Goal: Task Accomplishment & Management: Manage account settings

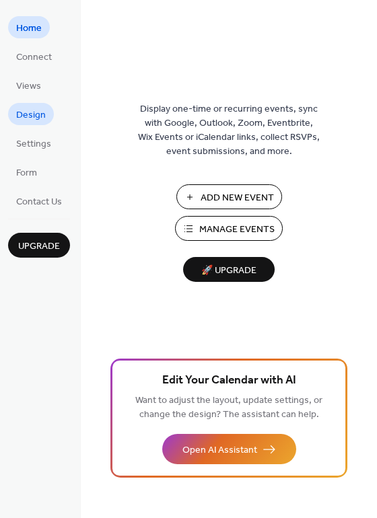
click at [34, 117] on span "Design" at bounding box center [31, 115] width 30 height 14
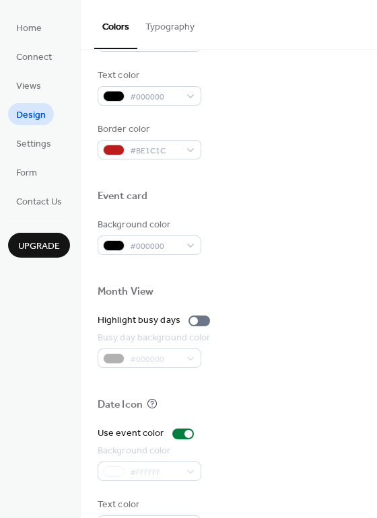
scroll to position [576, 0]
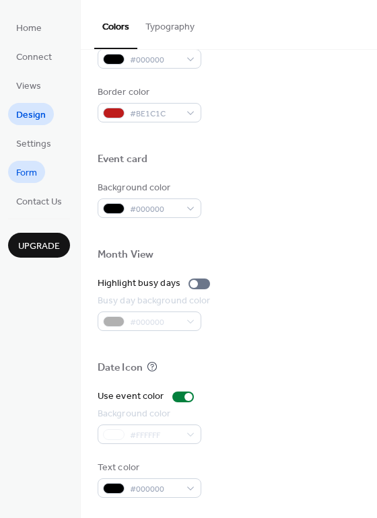
click at [32, 169] on span "Form" at bounding box center [26, 173] width 21 height 14
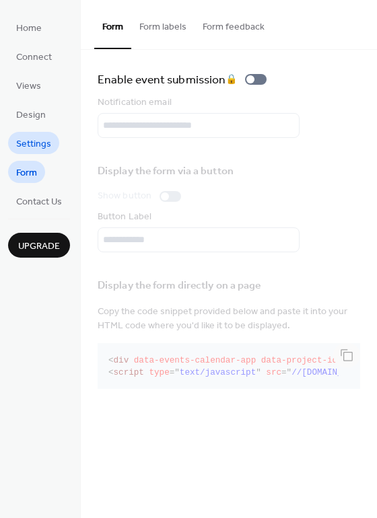
click at [33, 139] on span "Settings" at bounding box center [33, 144] width 35 height 14
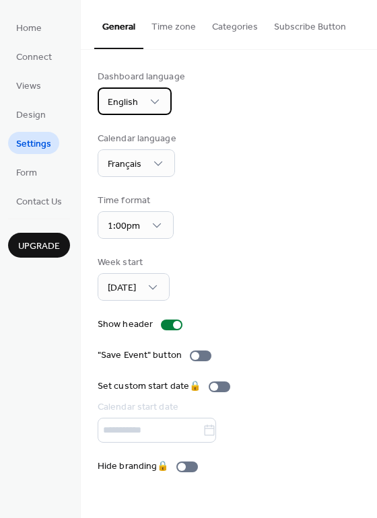
click at [136, 98] on span "English" at bounding box center [123, 102] width 30 height 18
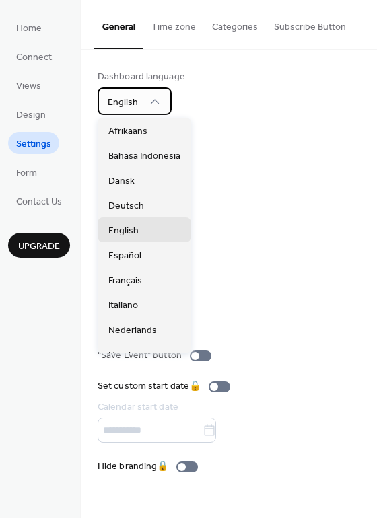
click at [136, 98] on span "English" at bounding box center [123, 102] width 30 height 18
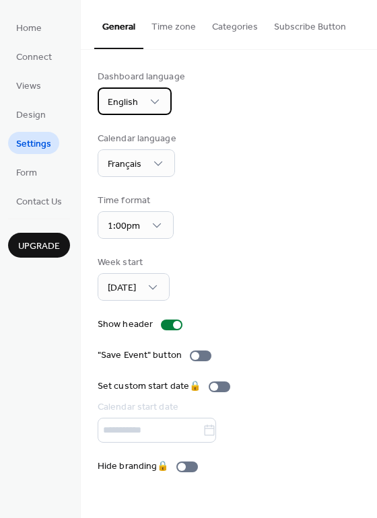
click at [136, 98] on span "English" at bounding box center [123, 102] width 30 height 18
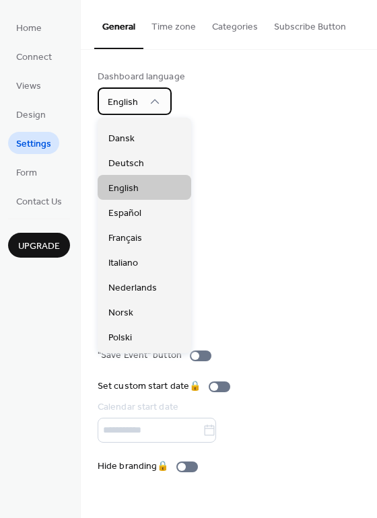
scroll to position [45, 0]
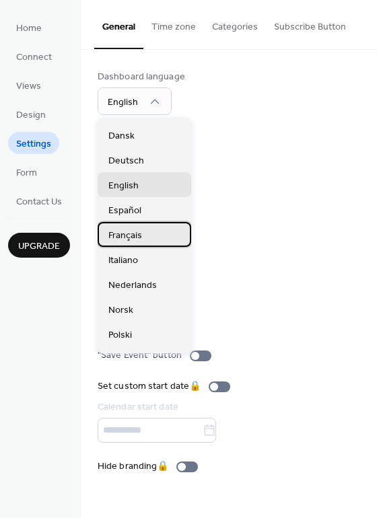
click at [130, 239] on span "Français" at bounding box center [125, 236] width 34 height 14
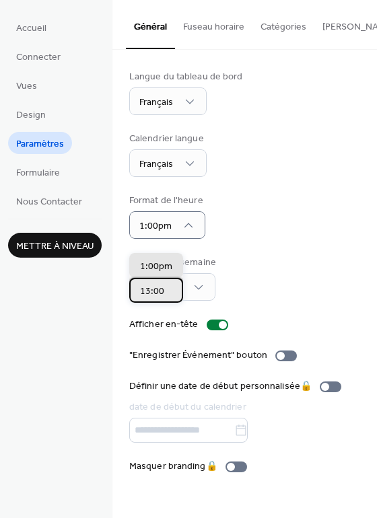
click at [159, 296] on span "13:00" at bounding box center [152, 292] width 24 height 14
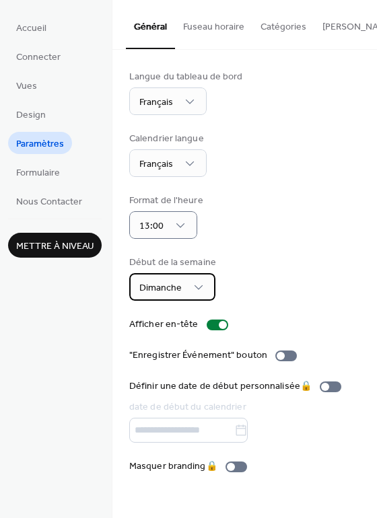
click at [184, 301] on div "Dimanche" at bounding box center [172, 287] width 86 height 28
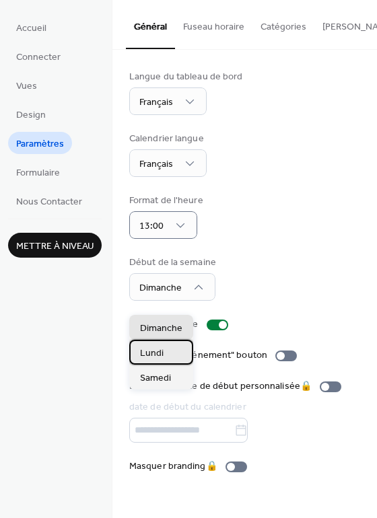
click at [154, 350] on span "Lundi" at bounding box center [152, 353] width 24 height 14
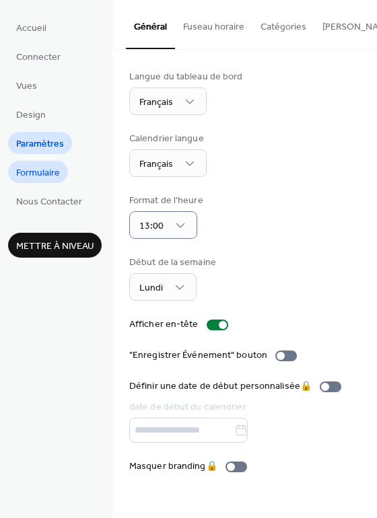
click at [46, 175] on span "Formulaire" at bounding box center [38, 173] width 44 height 14
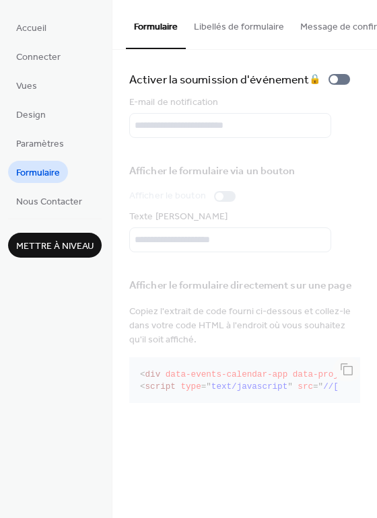
click at [247, 28] on button "Libellés de formulaire" at bounding box center [239, 24] width 106 height 48
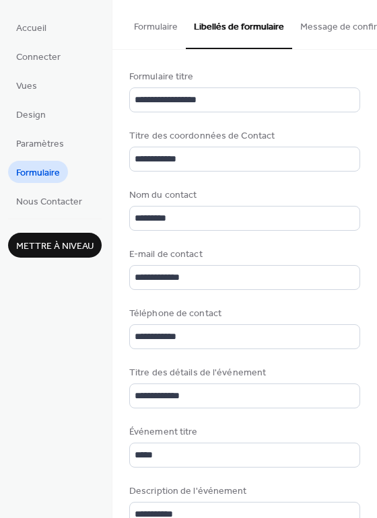
click at [313, 24] on button "Message de confirmation" at bounding box center [353, 24] width 122 height 48
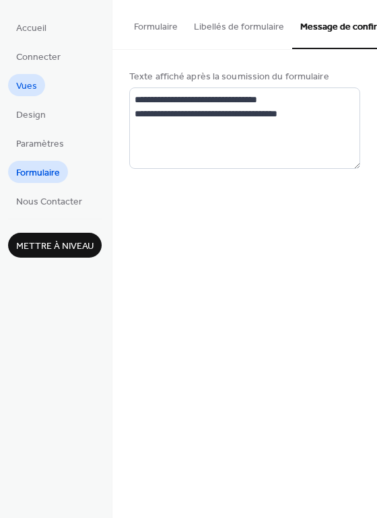
click at [25, 85] on span "Vues" at bounding box center [26, 86] width 21 height 14
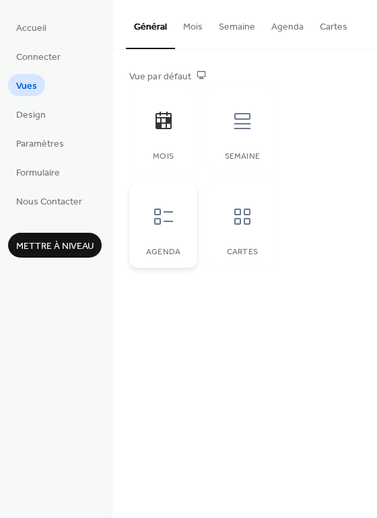
click at [165, 227] on icon at bounding box center [164, 217] width 22 height 22
click at [170, 135] on div at bounding box center [163, 121] width 40 height 40
click at [288, 25] on button "Agenda" at bounding box center [287, 24] width 48 height 48
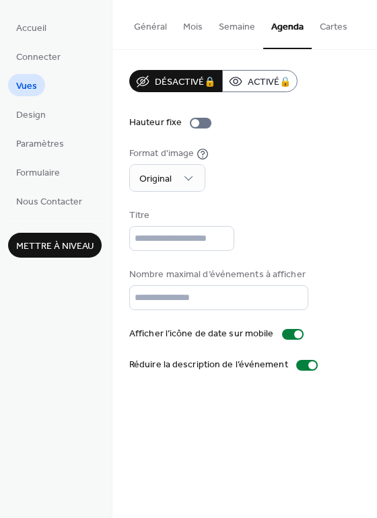
click at [189, 27] on button "Mois" at bounding box center [193, 24] width 36 height 48
